Goal: Task Accomplishment & Management: Manage account settings

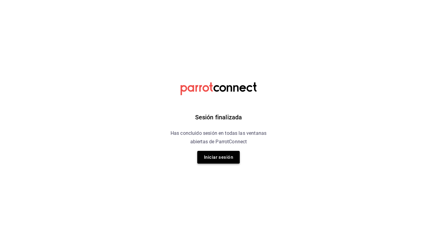
click at [216, 160] on button "Iniciar sesión" at bounding box center [218, 157] width 42 height 13
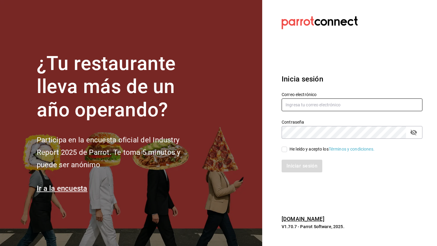
type input "HECTOR_12@OUTLOOK.COM"
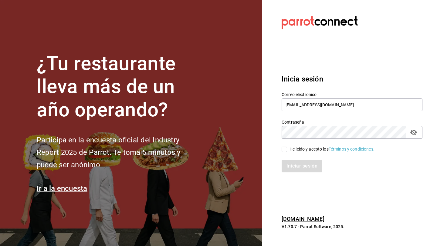
click at [282, 152] on label "He leído y acepto los Términos y condiciones." at bounding box center [327, 149] width 93 height 6
click at [282, 152] on input "He leído y acepto los Términos y condiciones." at bounding box center [283, 149] width 5 height 5
checkbox input "true"
click at [275, 178] on section "Datos incorrectos. Verifica que tu Correo o Contraseña estén bien escritos. Ini…" at bounding box center [349, 123] width 175 height 246
click at [297, 168] on button "Iniciar sesión" at bounding box center [301, 166] width 41 height 13
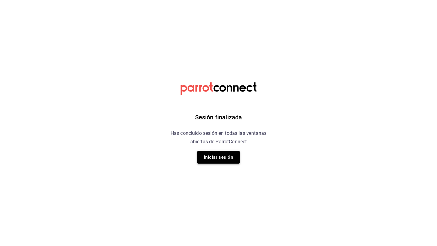
click at [228, 158] on button "Iniciar sesión" at bounding box center [218, 157] width 42 height 13
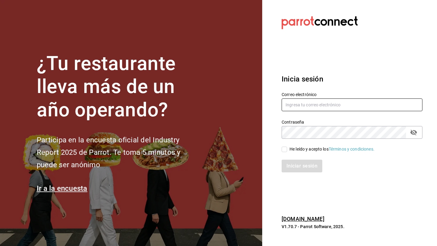
type input "HECTOR_12@OUTLOOK.COM"
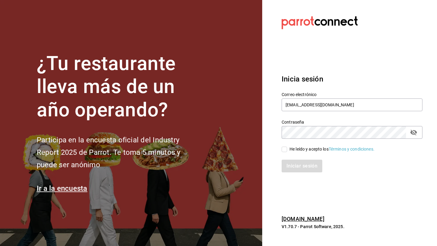
click at [285, 148] on input "He leído y acepto los Términos y condiciones." at bounding box center [283, 149] width 5 height 5
checkbox input "true"
click at [291, 167] on button "Iniciar sesión" at bounding box center [301, 166] width 41 height 13
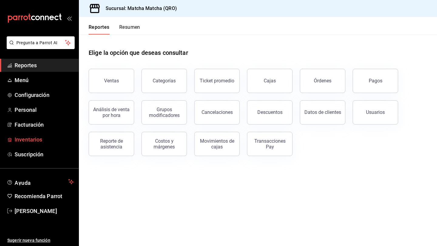
click at [12, 142] on link "Inventarios" at bounding box center [39, 139] width 79 height 13
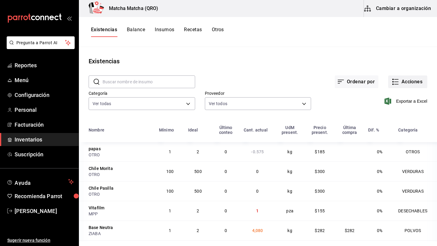
click at [407, 82] on button "Acciones" at bounding box center [407, 82] width 39 height 13
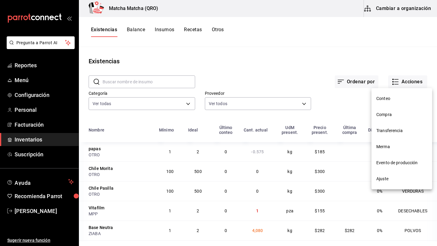
click at [391, 114] on span "Compra" at bounding box center [401, 115] width 51 height 6
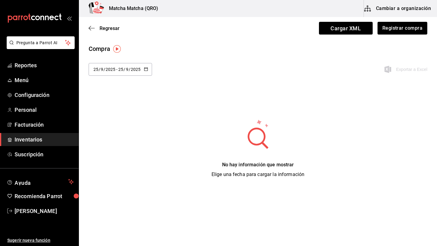
click at [147, 70] on icon "button" at bounding box center [146, 69] width 4 height 4
click at [118, 117] on li "Última semana" at bounding box center [117, 116] width 57 height 14
type input "[DATE]"
type input "21"
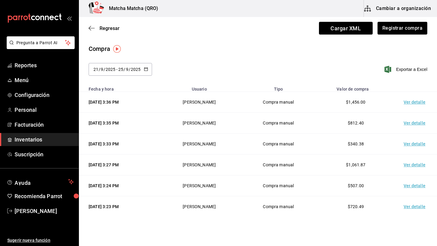
click at [410, 103] on td "Ver detalle" at bounding box center [415, 102] width 42 height 21
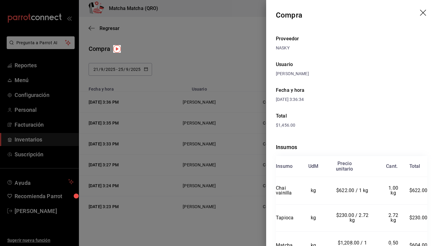
click at [424, 12] on icon "drag" at bounding box center [423, 13] width 7 height 7
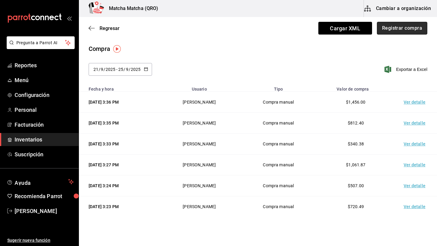
click at [407, 28] on button "Registrar compra" at bounding box center [402, 28] width 50 height 13
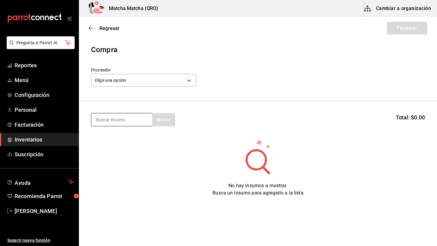
click at [100, 125] on input at bounding box center [121, 119] width 61 height 13
type input "pan"
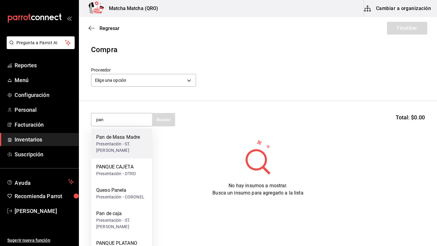
click at [108, 138] on div "Pan de Masa Madre" at bounding box center [121, 137] width 51 height 7
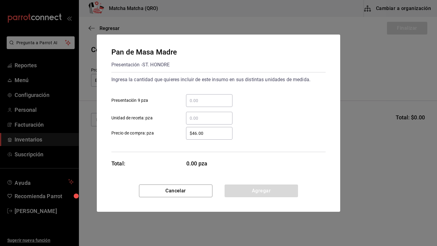
click at [198, 101] on input "​ Presentación 9 pza" at bounding box center [209, 100] width 46 height 7
type input "1"
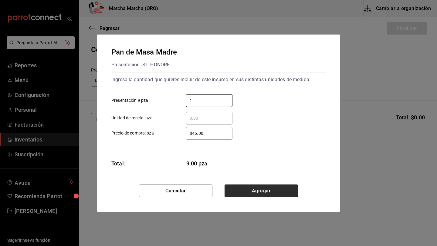
click at [264, 187] on button "Agregar" at bounding box center [260, 191] width 73 height 13
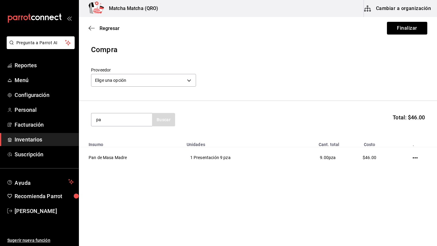
type input "pan"
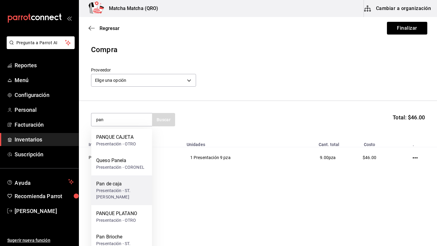
click at [114, 187] on div "Pan de caja" at bounding box center [121, 183] width 51 height 7
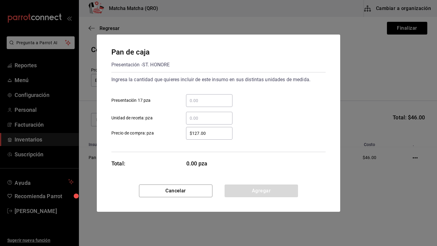
click at [199, 102] on input "​ Presentación 17 pza" at bounding box center [209, 100] width 46 height 7
type input "1"
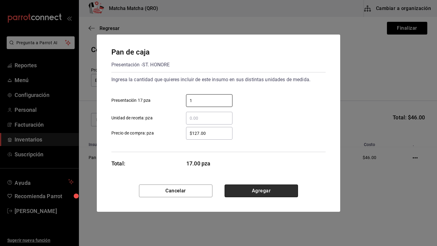
click at [255, 189] on button "Agregar" at bounding box center [260, 191] width 73 height 13
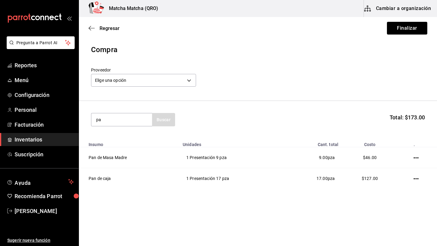
type input "pan"
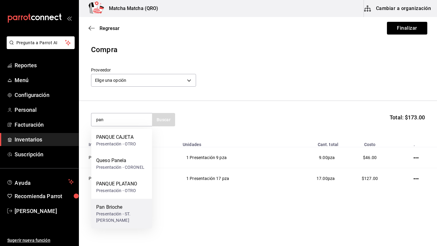
click at [119, 212] on div "Presentación - ST. [PERSON_NAME]" at bounding box center [121, 217] width 51 height 13
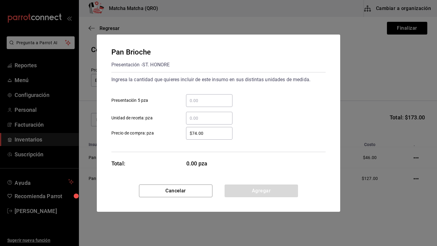
click at [204, 96] on div "​" at bounding box center [209, 100] width 46 height 13
click at [204, 97] on input "​ Presentación 5 pza" at bounding box center [209, 100] width 46 height 7
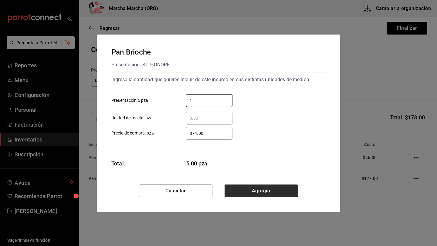
type input "1"
click at [261, 194] on button "Agregar" at bounding box center [260, 191] width 73 height 13
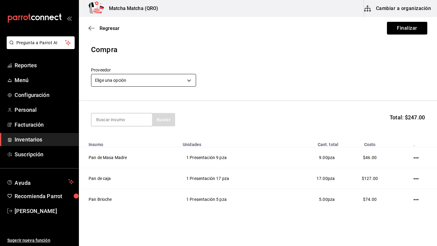
click at [189, 81] on body "Pregunta a Parrot AI Reportes Menú Configuración Personal Facturación Inventari…" at bounding box center [218, 106] width 437 height 212
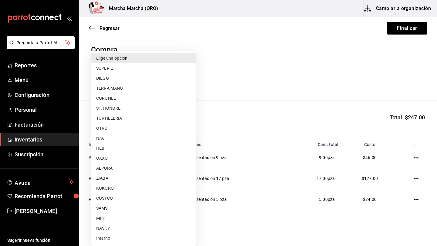
click at [130, 109] on li "ST. HONORE" at bounding box center [143, 108] width 104 height 10
type input "011ebc21-c533-42e6-b24e-929892c2fb9c"
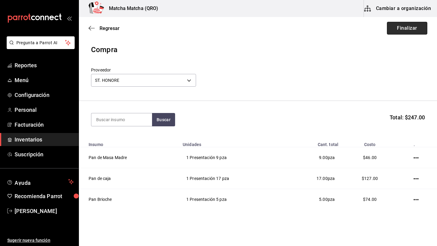
click at [408, 27] on button "Finalizar" at bounding box center [407, 28] width 40 height 13
